Goal: Information Seeking & Learning: Learn about a topic

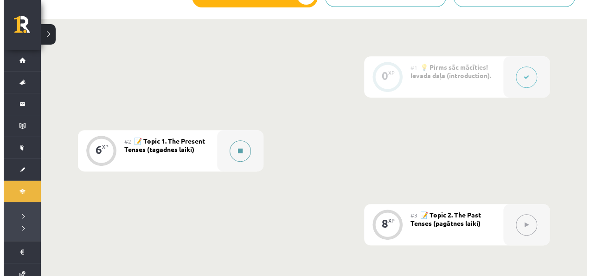
scroll to position [194, 0]
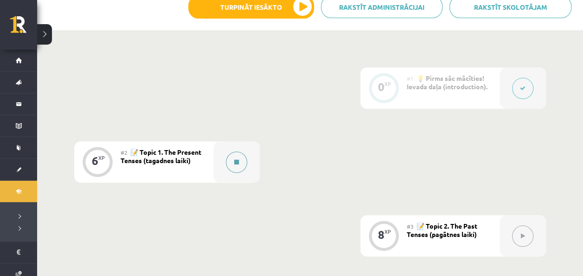
click at [239, 163] on button at bounding box center [236, 161] width 21 height 21
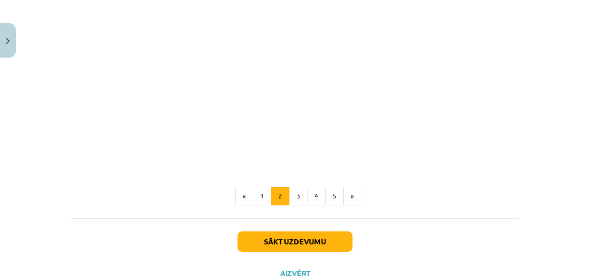
scroll to position [636, 0]
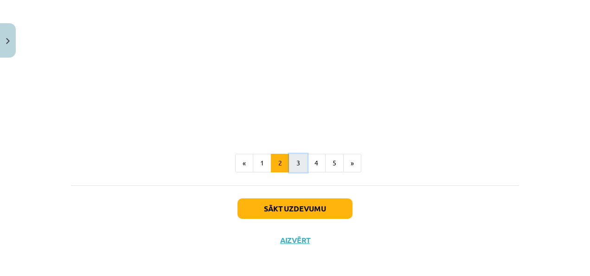
click at [292, 162] on button "3" at bounding box center [298, 163] width 19 height 19
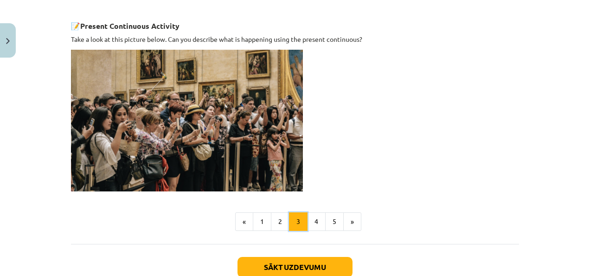
scroll to position [706, 0]
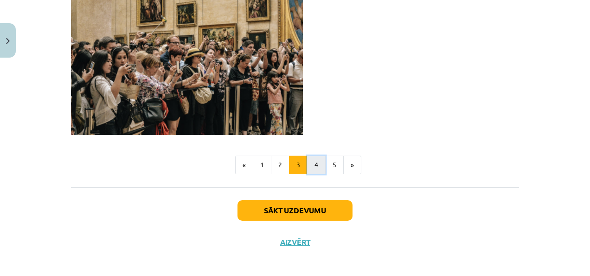
click at [314, 163] on button "4" at bounding box center [316, 164] width 19 height 19
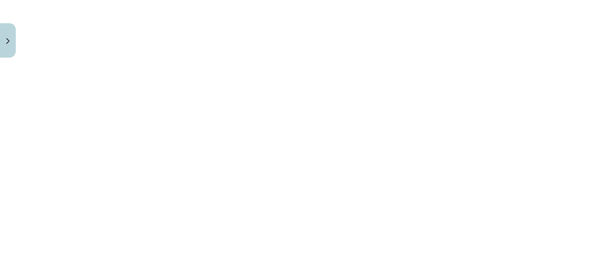
scroll to position [818, 0]
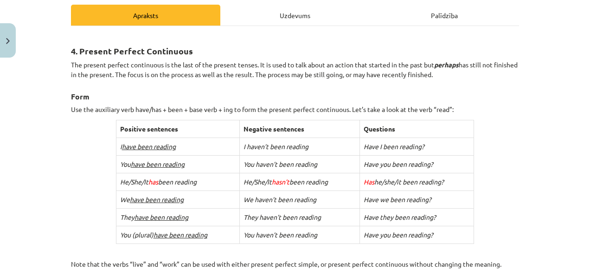
scroll to position [0, 0]
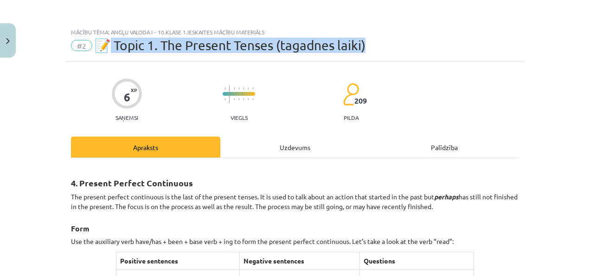
drag, startPoint x: 104, startPoint y: 44, endPoint x: 442, endPoint y: 44, distance: 338.6
click at [442, 44] on div "#2 📝 Topic 1. The Present Tenses (tagadnes laiki)" at bounding box center [295, 45] width 448 height 15
drag, startPoint x: 442, startPoint y: 44, endPoint x: 425, endPoint y: 62, distance: 24.9
click at [425, 62] on div "Mācību tēma: Angļu valoda i - 10.[PERSON_NAME] 1.ieskaites mācību materiāls #2 …" at bounding box center [295, 138] width 590 height 276
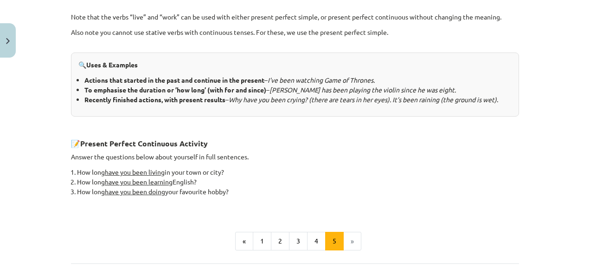
scroll to position [410, 0]
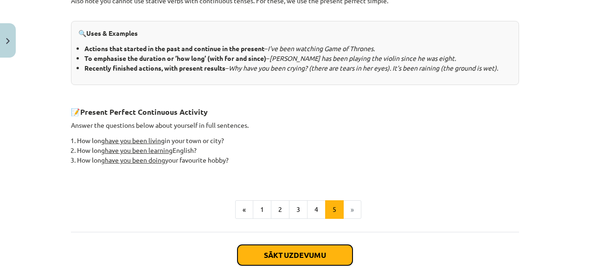
click at [322, 253] on button "Sākt uzdevumu" at bounding box center [294, 254] width 115 height 20
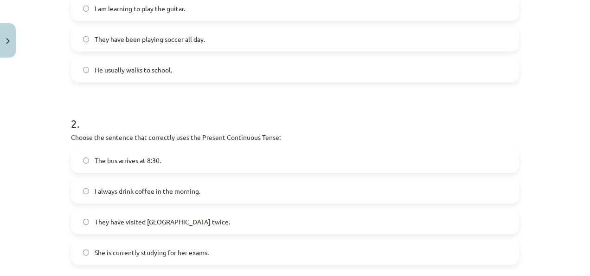
scroll to position [81, 0]
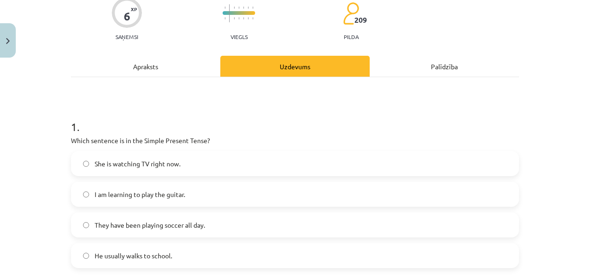
click at [173, 256] on label "He usually walks to school." at bounding box center [295, 255] width 446 height 23
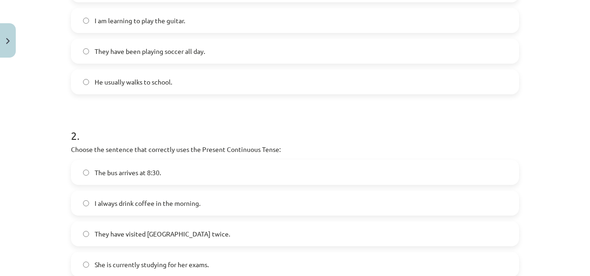
scroll to position [266, 0]
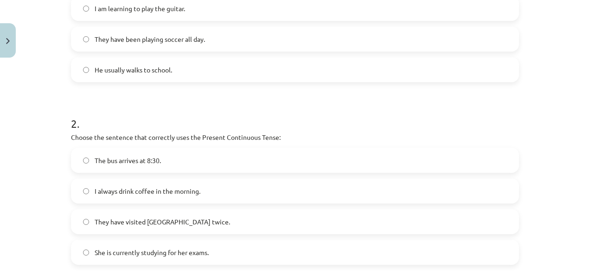
click at [228, 190] on label "I always drink coffee in the morning." at bounding box center [295, 190] width 446 height 23
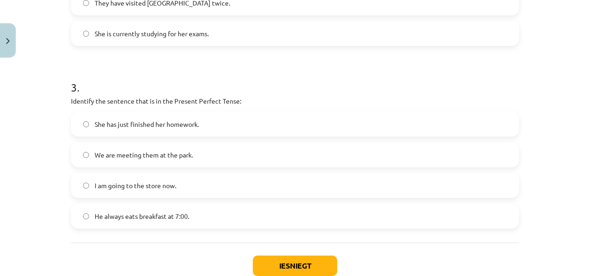
scroll to position [498, 0]
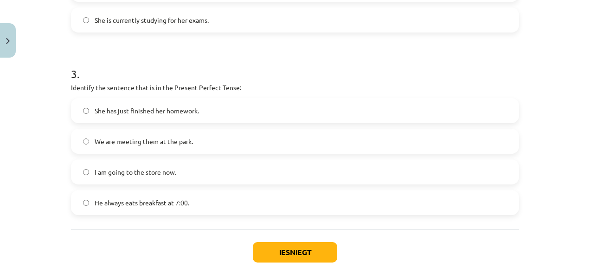
click at [172, 114] on span "She has just finished her homework." at bounding box center [147, 111] width 104 height 10
click at [301, 252] on button "Iesniegt" at bounding box center [295, 252] width 84 height 20
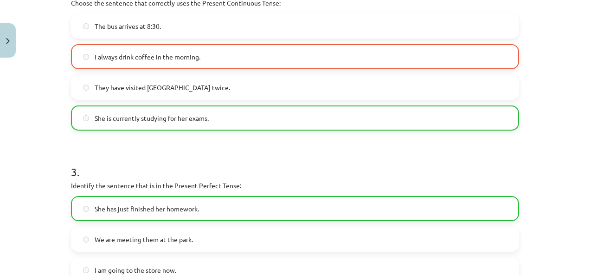
scroll to position [388, 0]
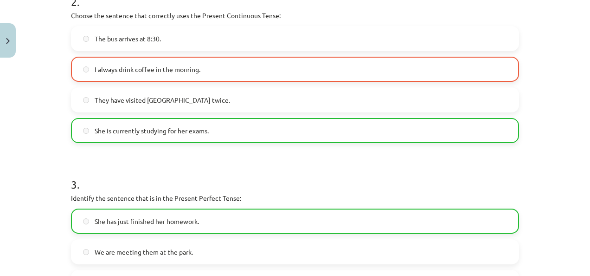
click at [237, 63] on label "I always drink coffee in the morning." at bounding box center [295, 69] width 446 height 23
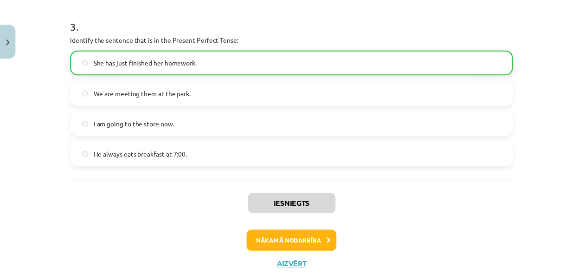
scroll to position [573, 0]
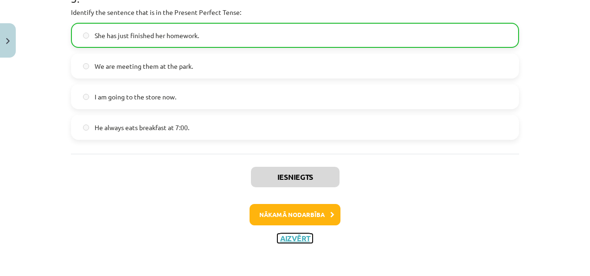
click at [301, 233] on button "Aizvērt" at bounding box center [294, 237] width 35 height 9
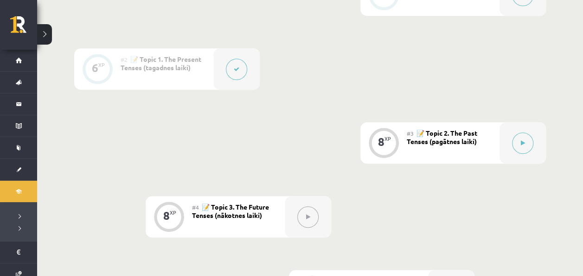
scroll to position [426, 0]
